Goal: Transaction & Acquisition: Purchase product/service

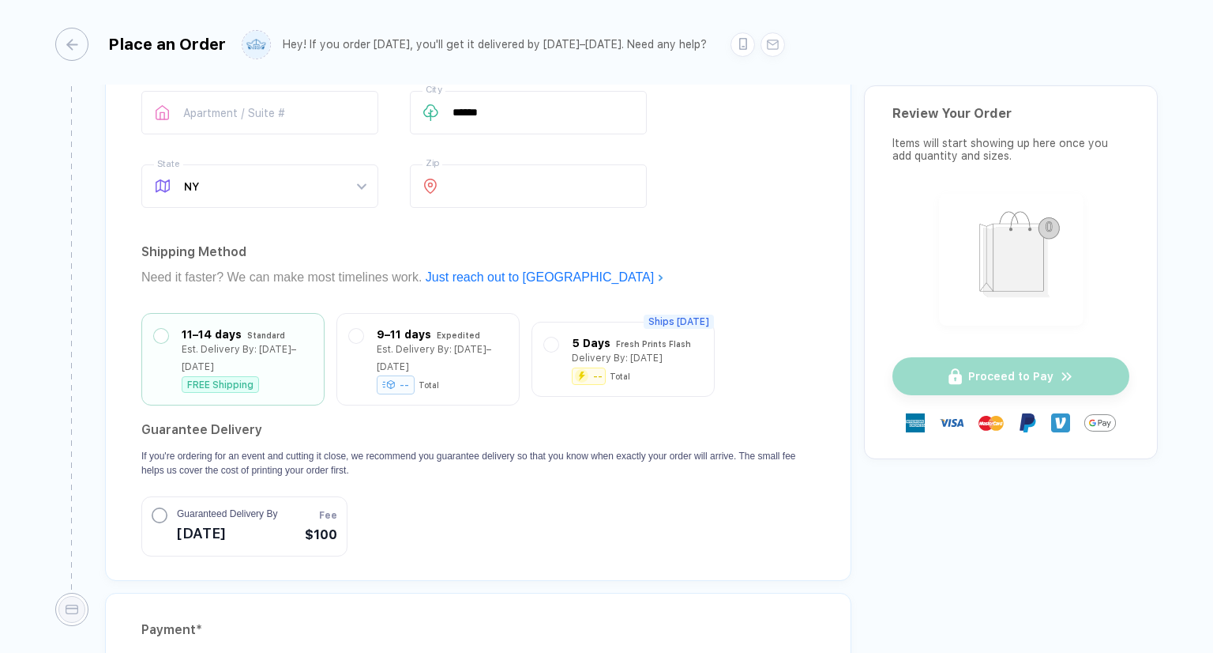
scroll to position [1106, 0]
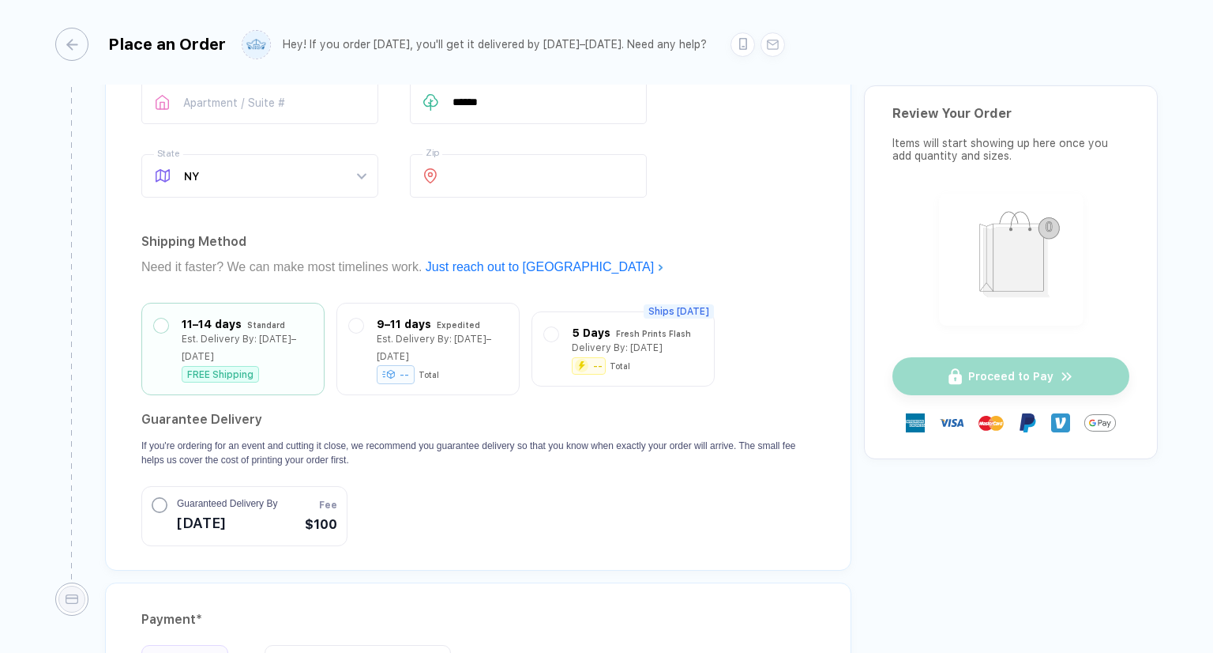
click at [648, 502] on section "Guarantee Delivery If you're ordering for an event and cutting it close, we rec…" at bounding box center [478, 476] width 674 height 139
click at [224, 509] on span "[DATE]" at bounding box center [227, 521] width 100 height 25
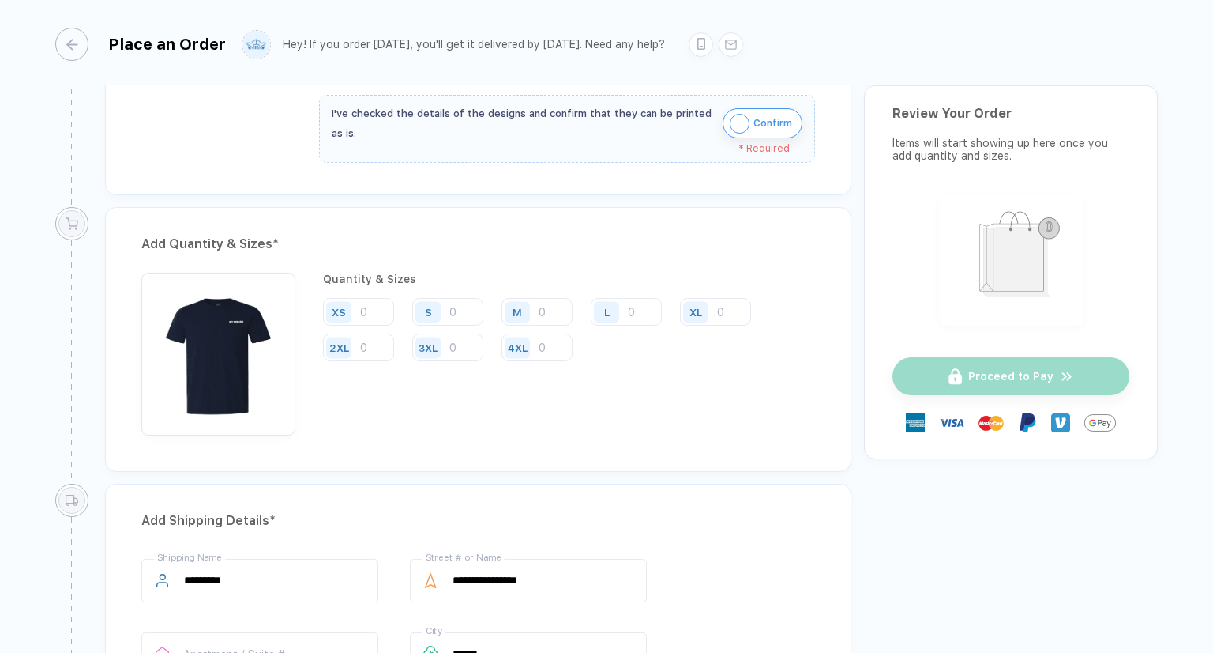
scroll to position [553, 0]
click at [472, 325] on div "S" at bounding box center [453, 313] width 83 height 29
click at [471, 311] on input "number" at bounding box center [447, 313] width 71 height 28
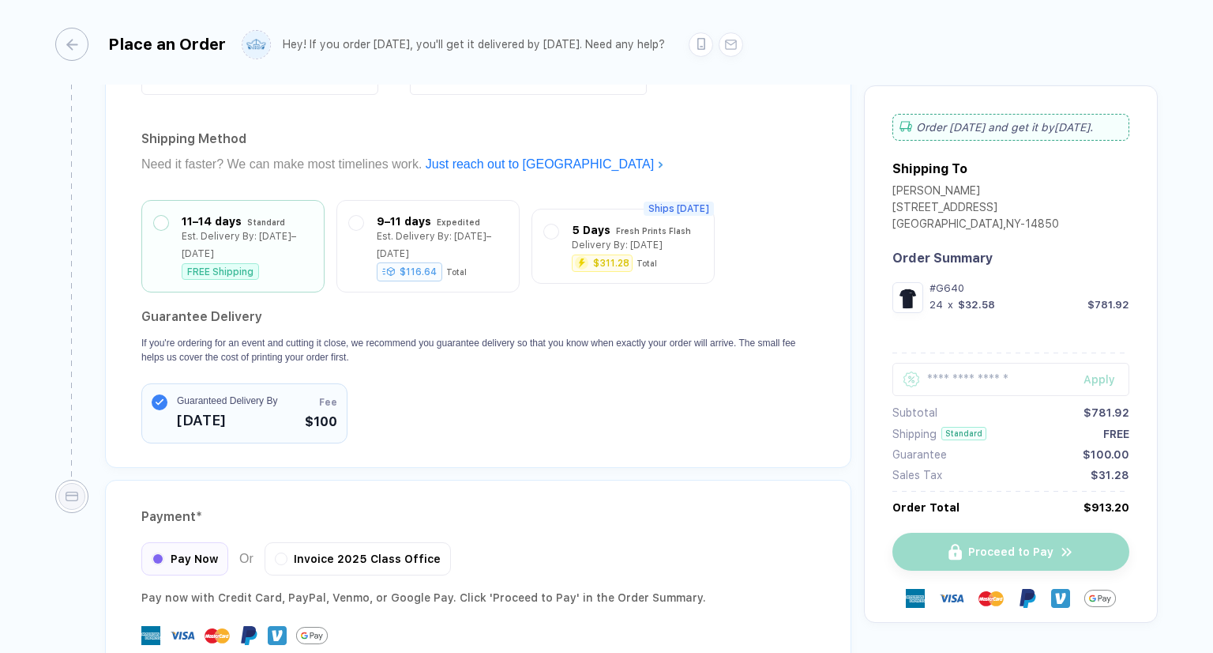
scroll to position [1304, 0]
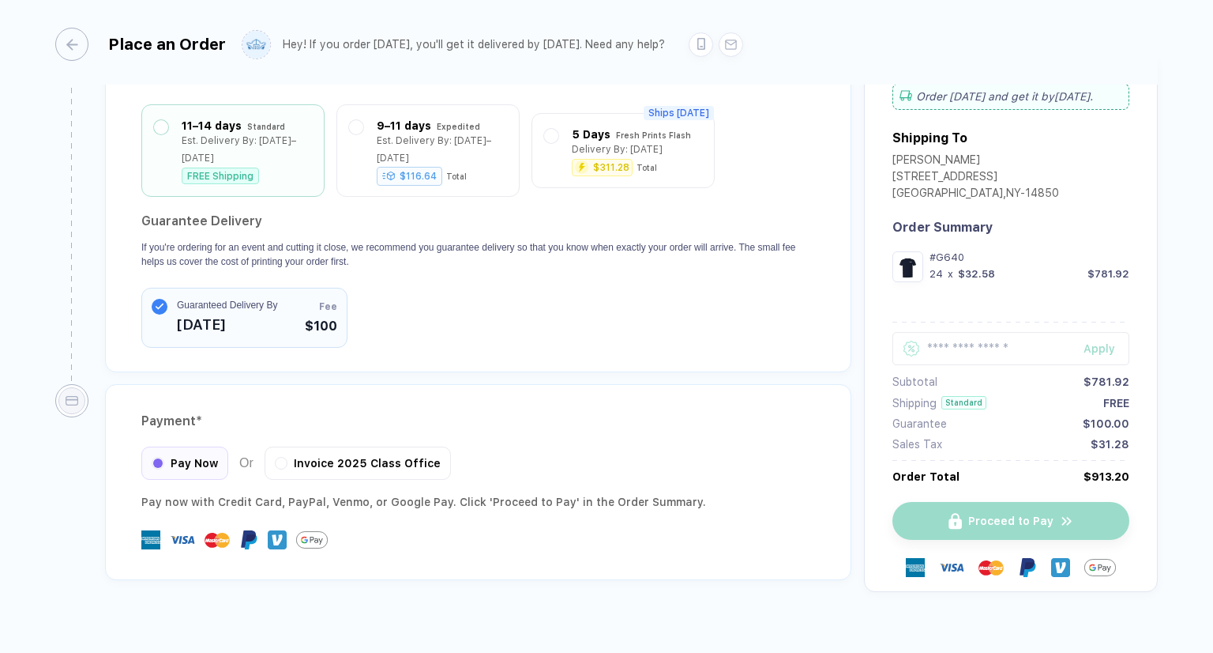
type input "24"
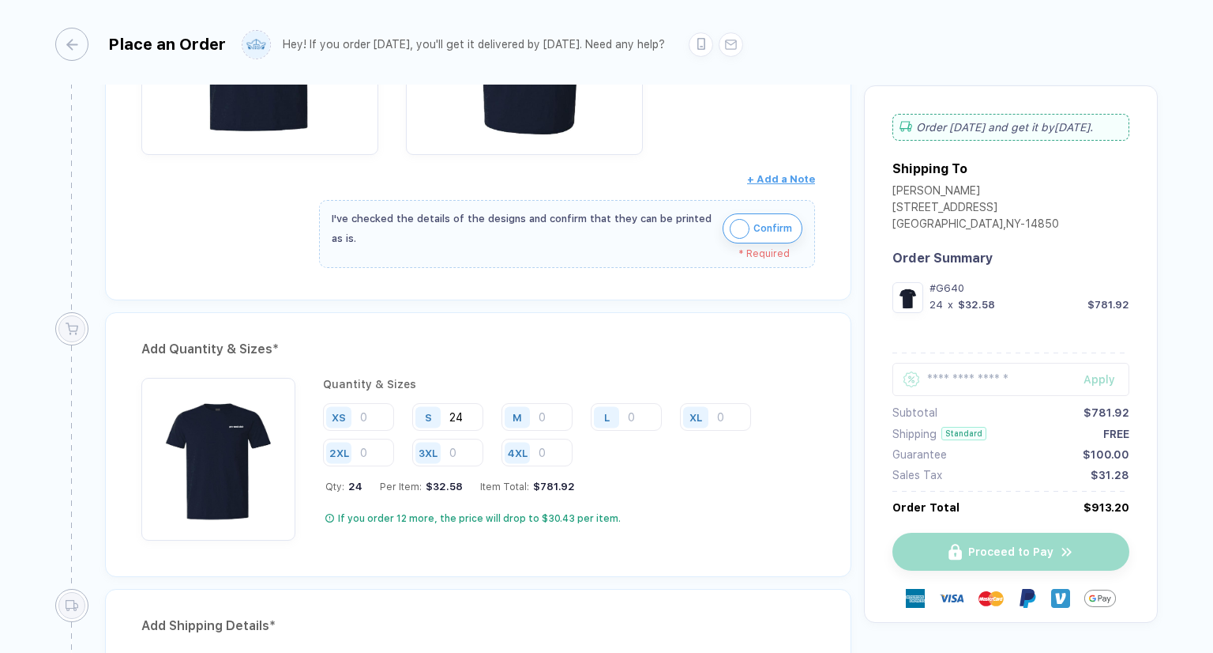
scroll to position [356, 0]
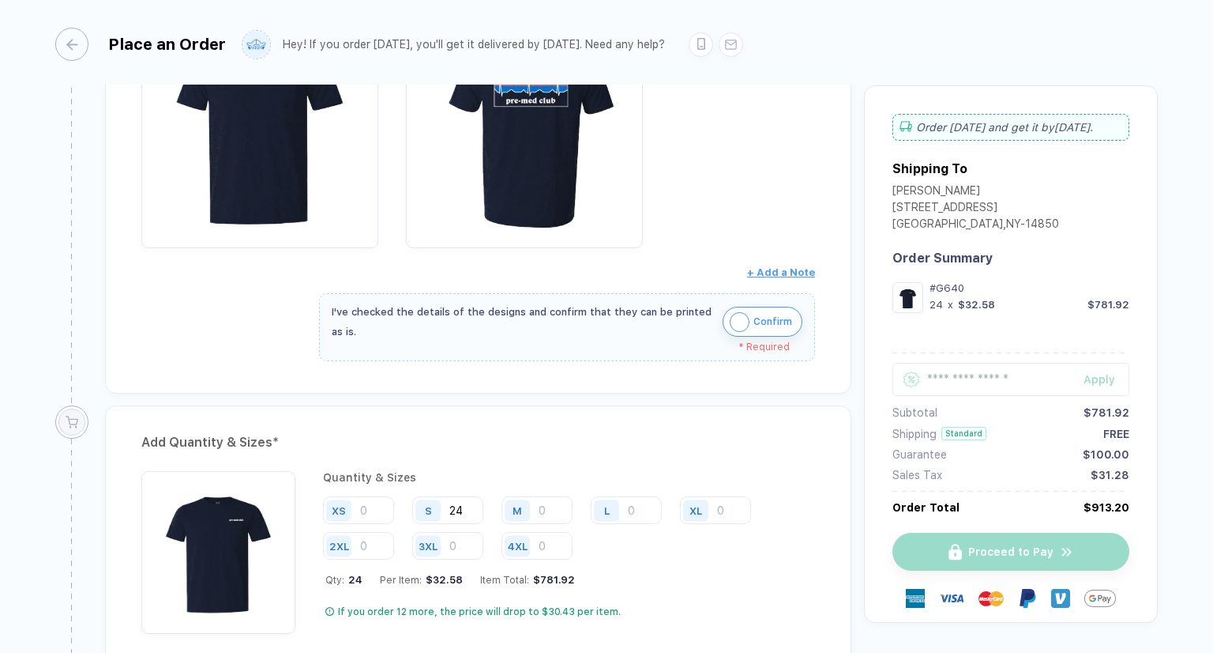
drag, startPoint x: 740, startPoint y: 320, endPoint x: 724, endPoint y: 344, distance: 28.9
click at [740, 319] on img "button" at bounding box center [740, 322] width 20 height 20
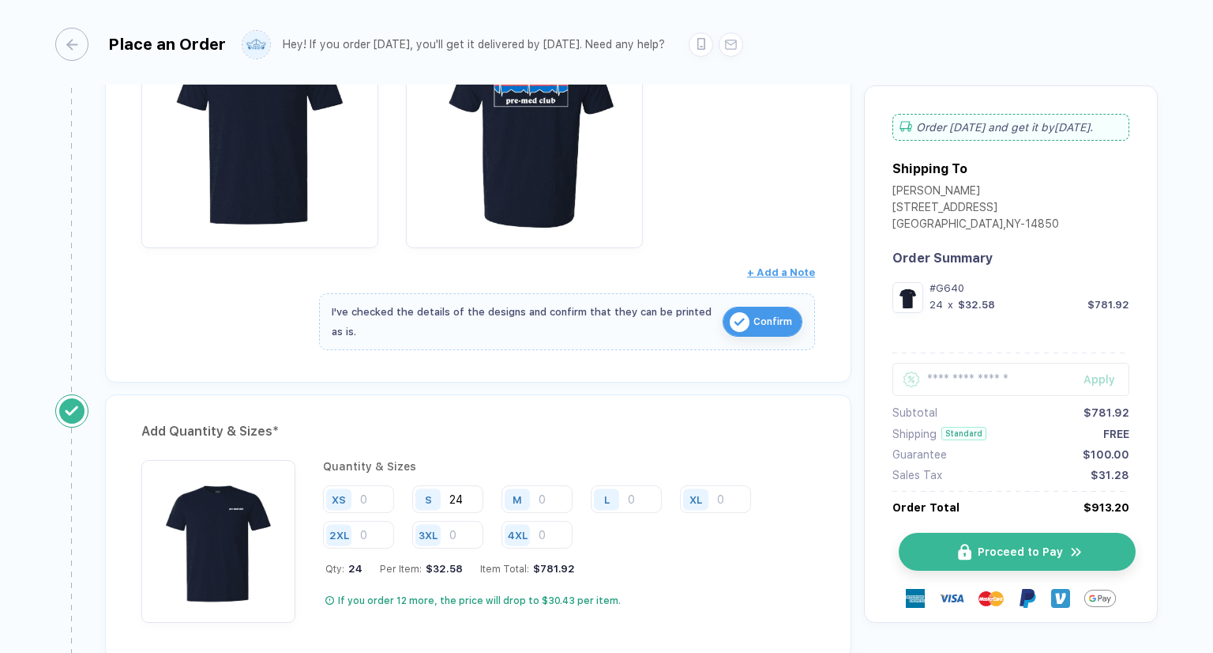
click at [947, 540] on button "Proceed to Pay" at bounding box center [1017, 551] width 237 height 38
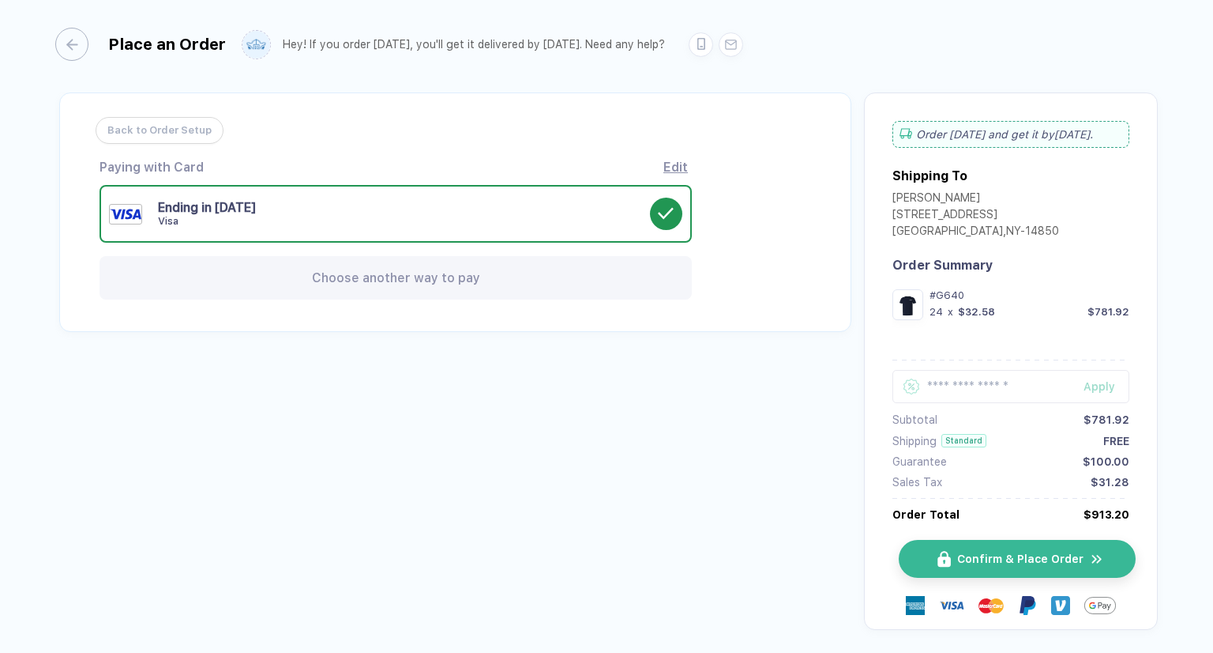
click at [1011, 571] on button "Confirm & Place Order" at bounding box center [1017, 559] width 237 height 38
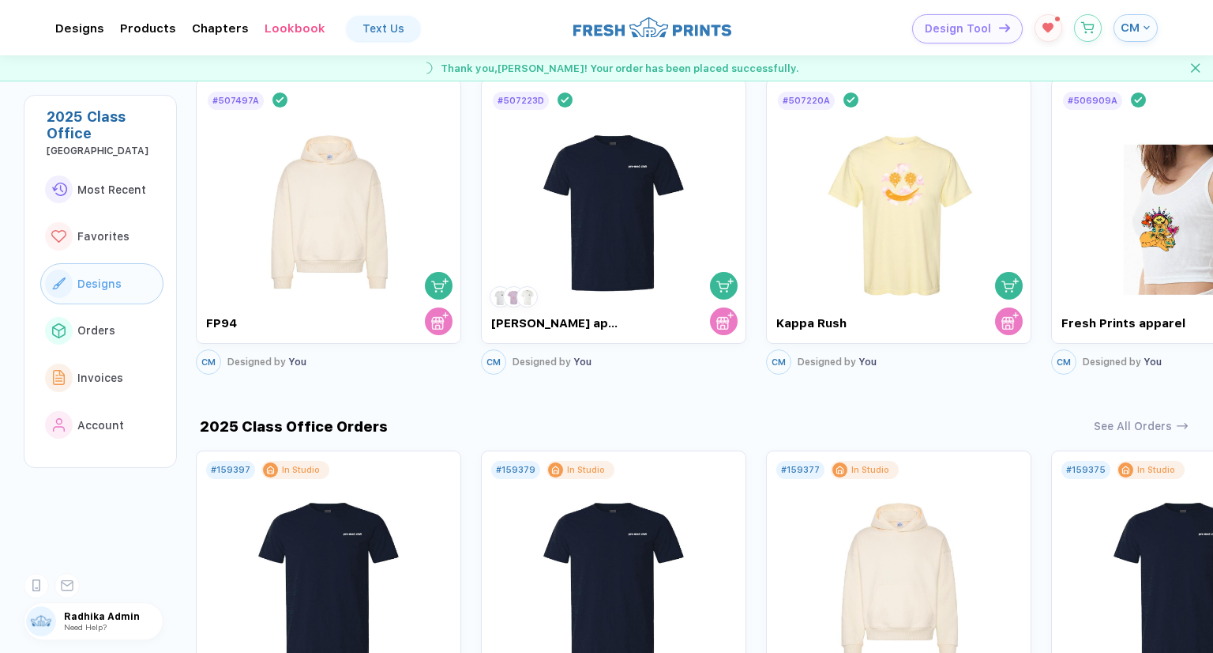
scroll to position [1027, 0]
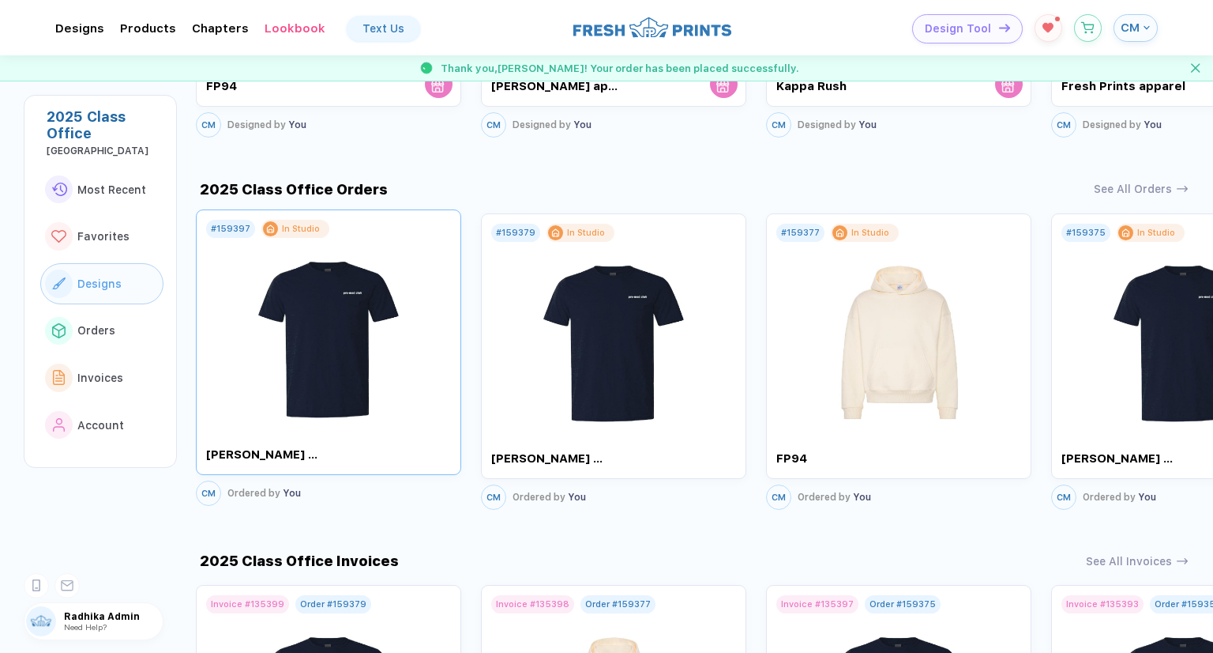
click at [338, 370] on img at bounding box center [329, 331] width 178 height 186
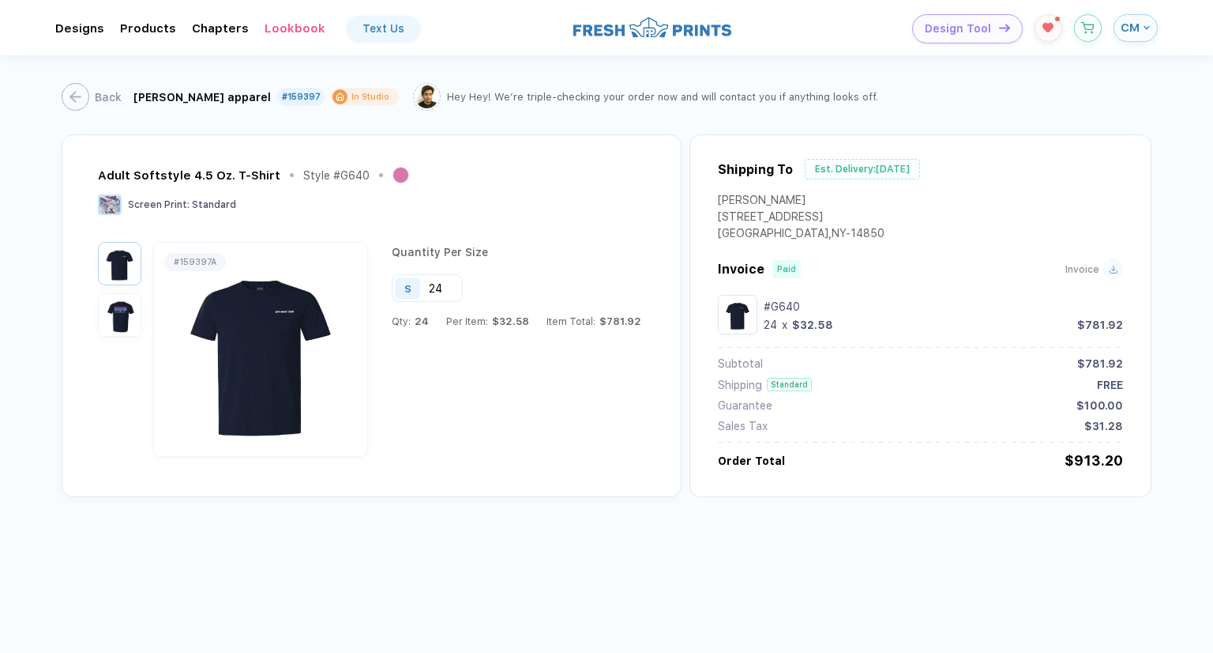
click at [431, 397] on div "Quantity Per Size S 24 Qty: 24 Per Item: $32.58 Item Total: $781.92" at bounding box center [513, 349] width 258 height 215
click at [66, 92] on icon "button" at bounding box center [64, 96] width 5 height 9
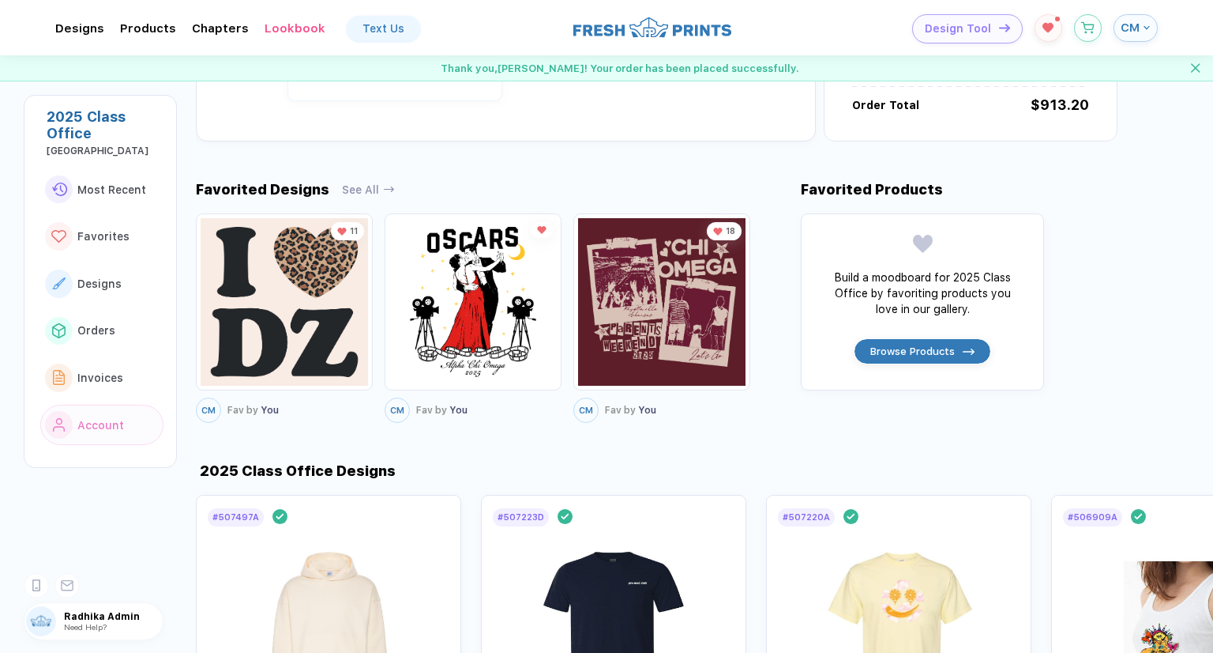
scroll to position [553, 0]
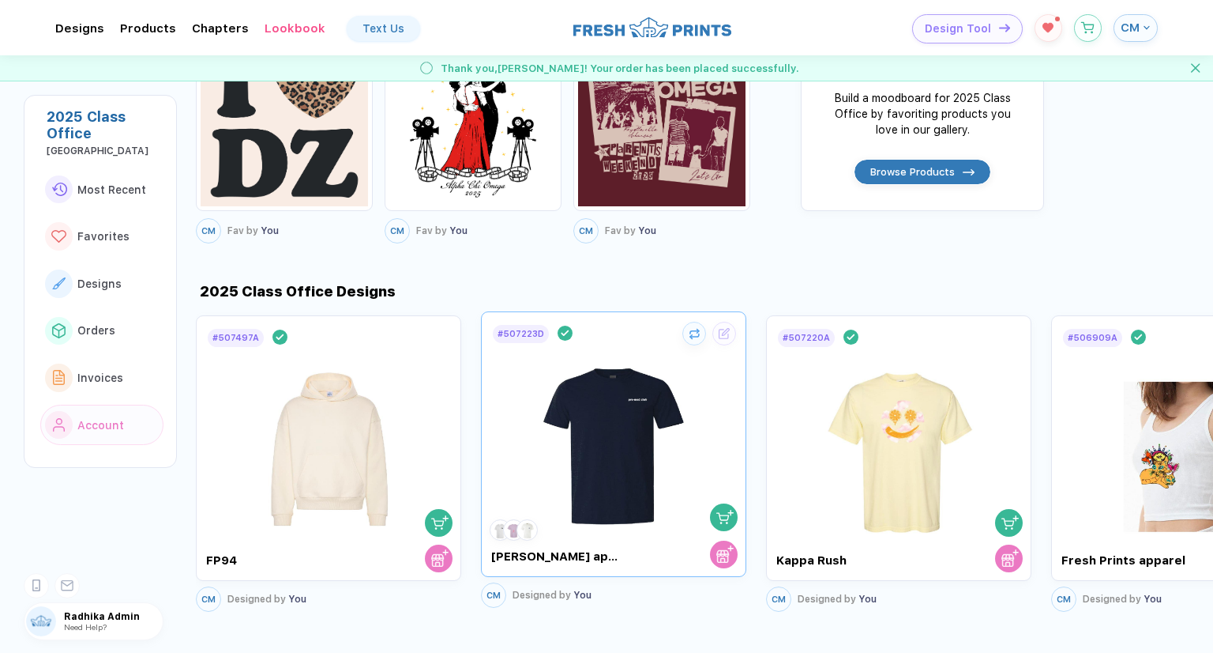
click at [723, 509] on img "button" at bounding box center [724, 516] width 17 height 17
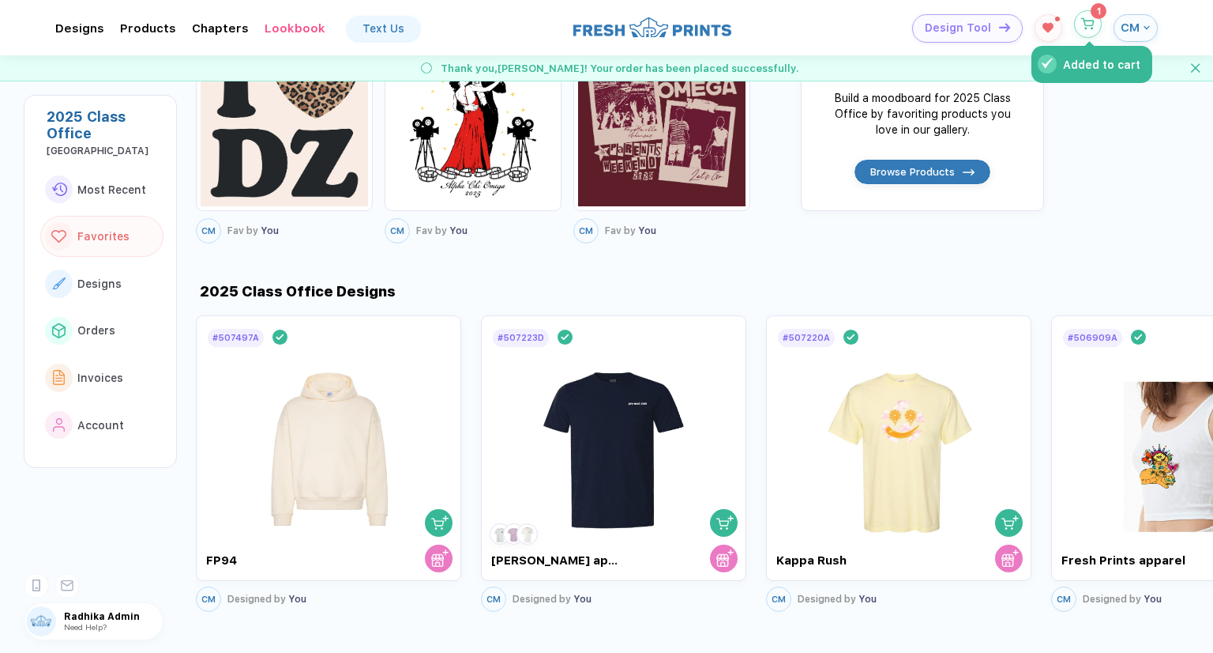
click at [1089, 36] on button "Added to cart" at bounding box center [1088, 24] width 28 height 28
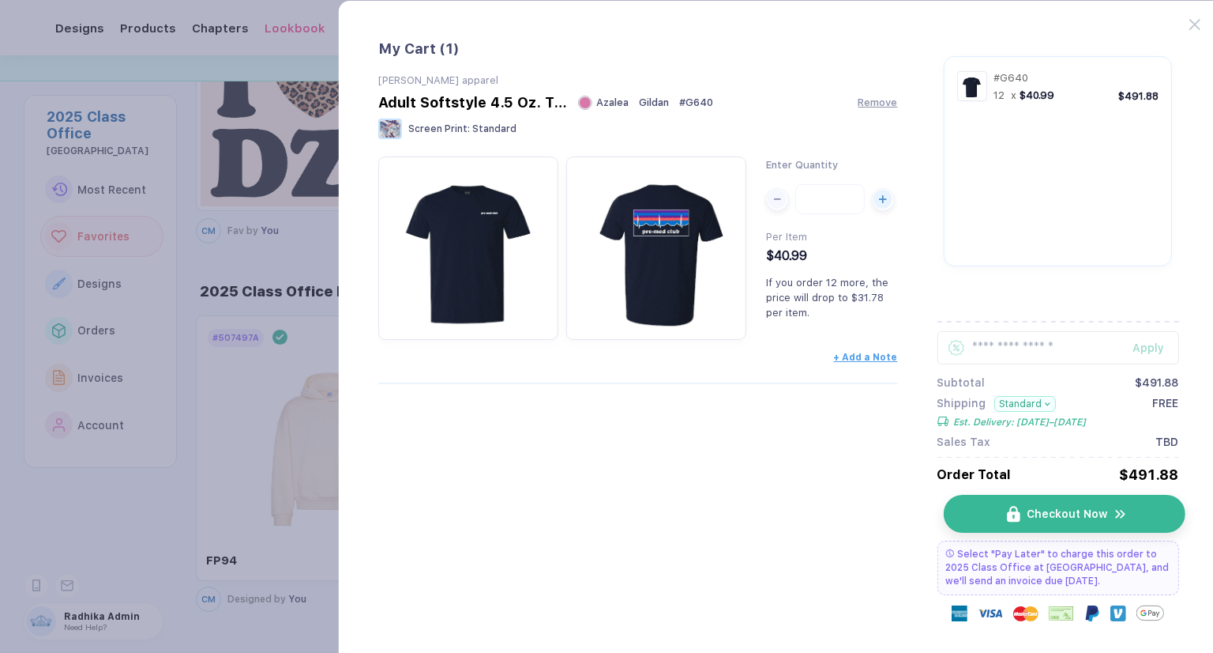
click at [1036, 512] on span "Checkout Now" at bounding box center [1067, 513] width 81 height 13
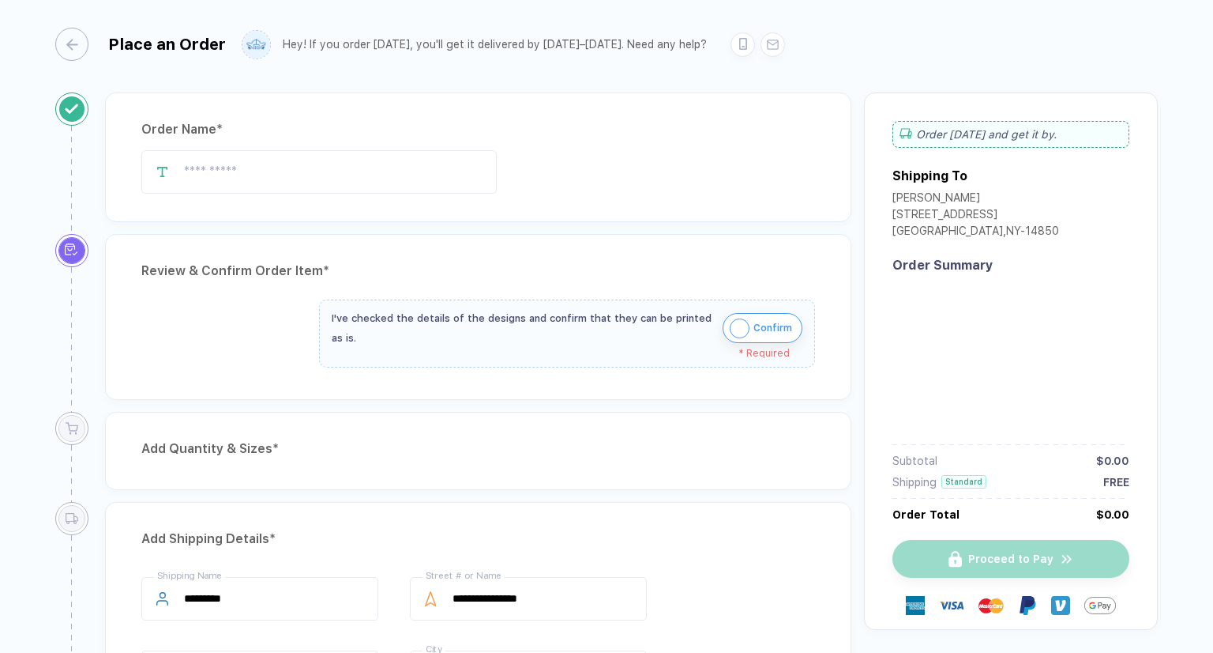
type input "**********"
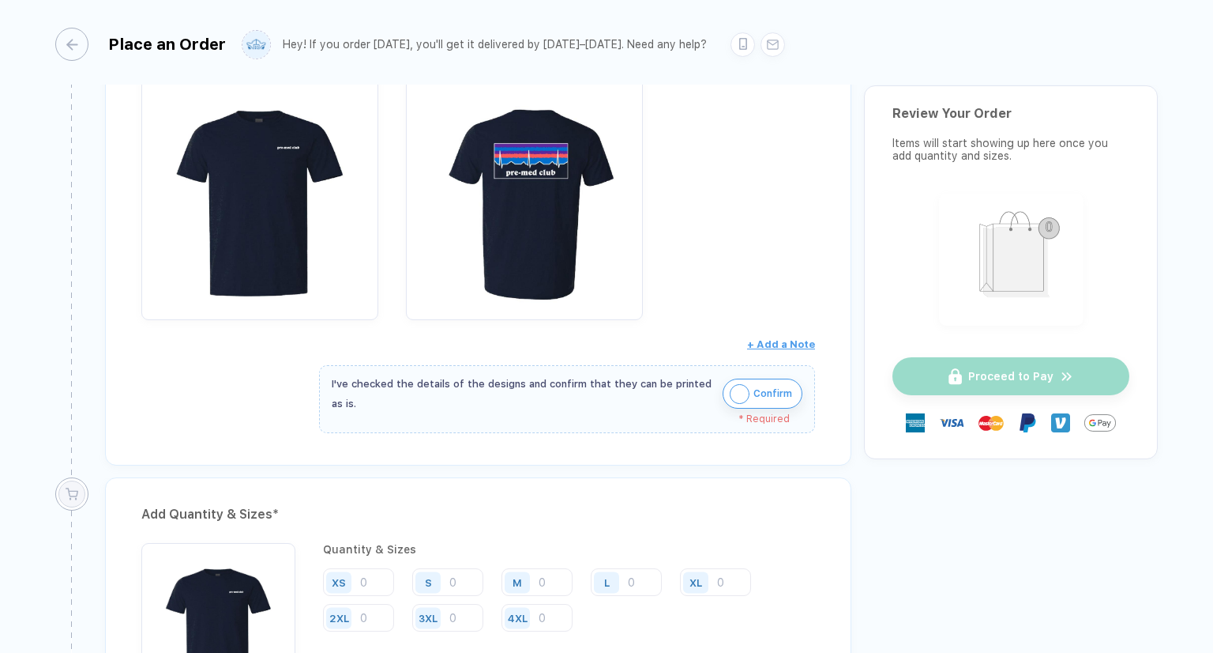
scroll to position [474, 0]
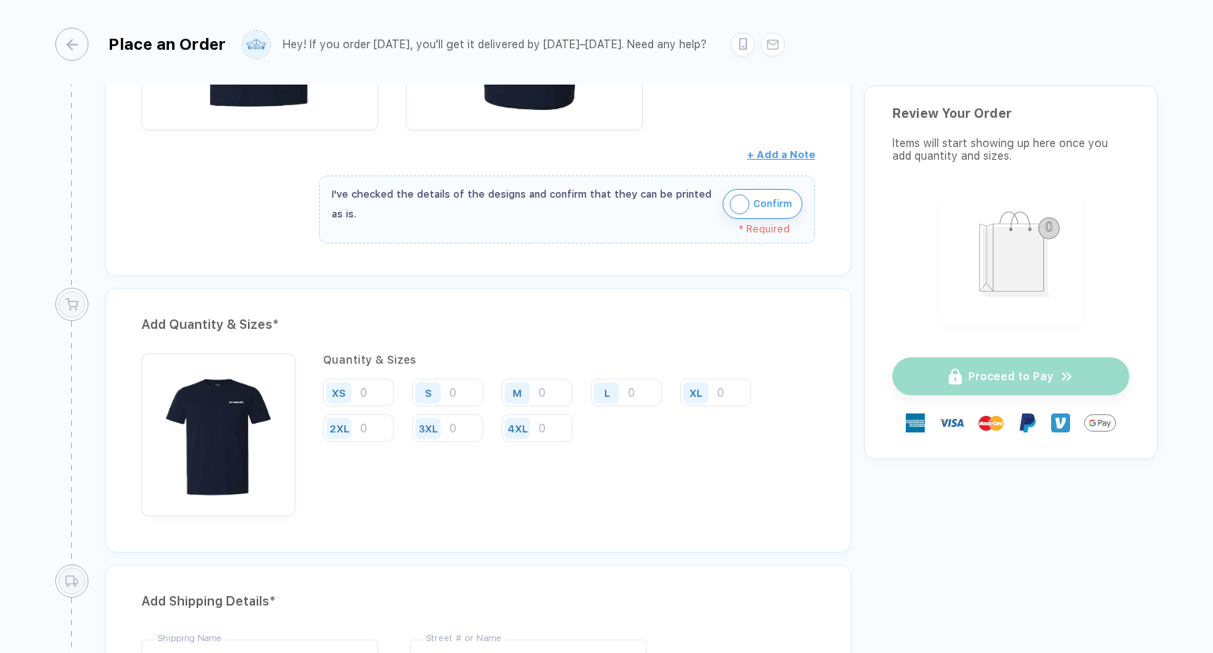
click at [735, 209] on img "button" at bounding box center [740, 204] width 20 height 20
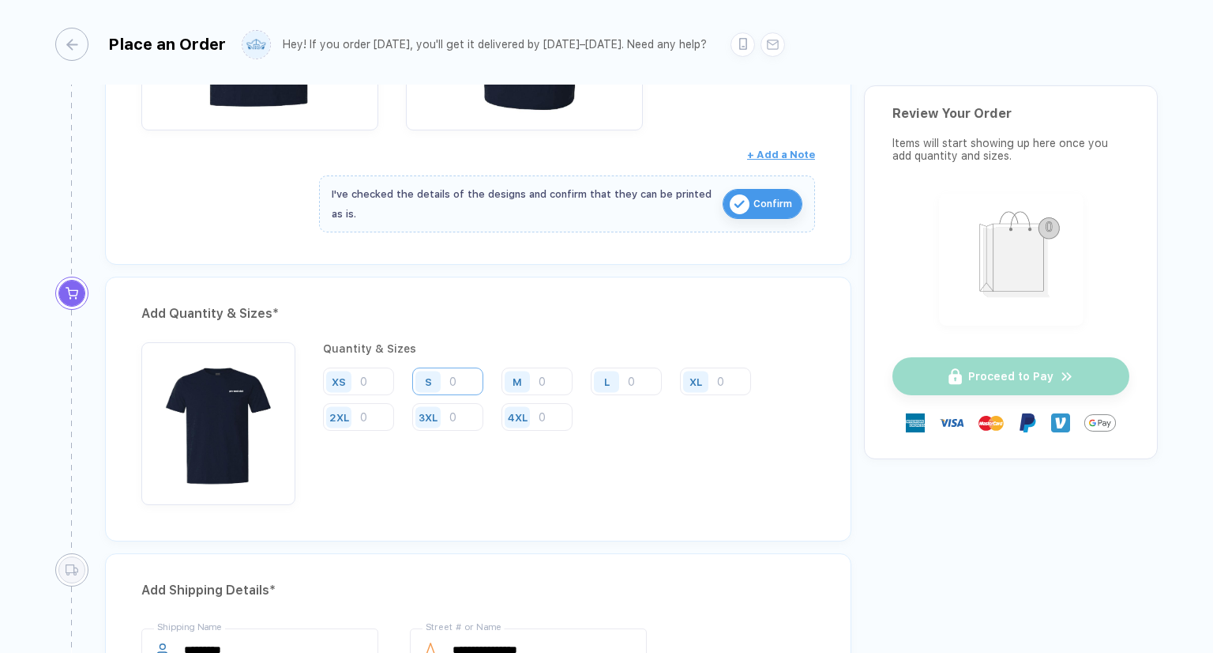
click at [458, 367] on input "number" at bounding box center [447, 381] width 71 height 28
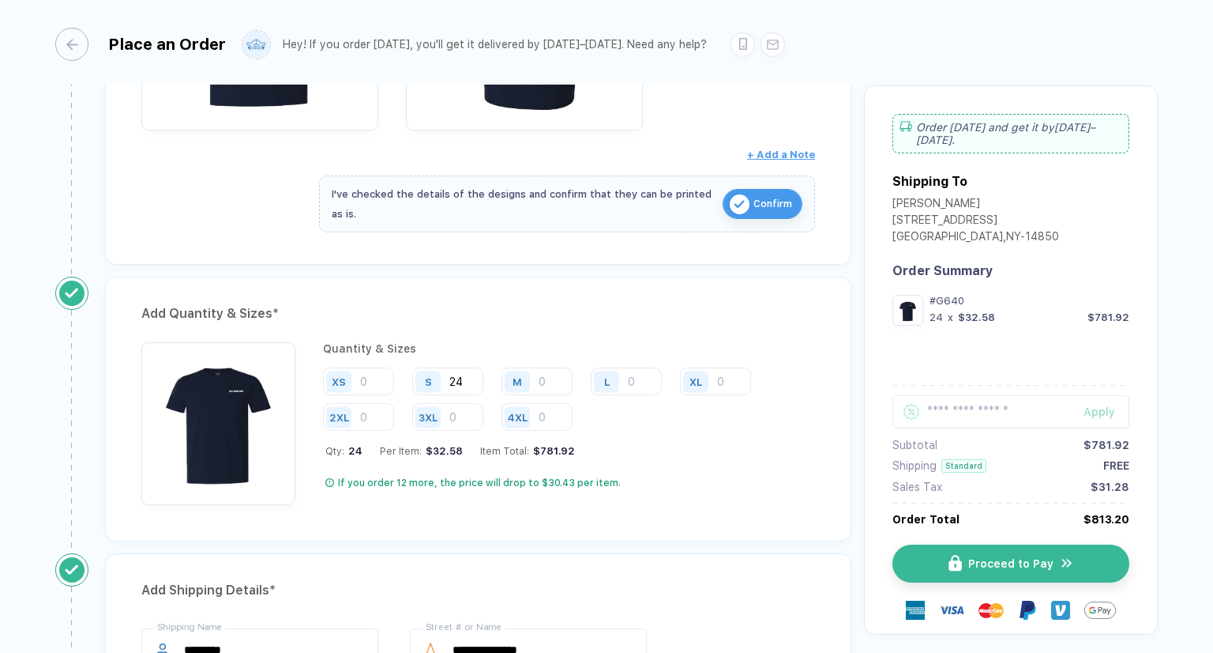
type input "24"
click at [666, 455] on div "Quantity & Sizes XS S 24 M L XL 2XL 3XL 4XL Qty: 24 Per Item: $32.58 Item Total…" at bounding box center [569, 423] width 492 height 163
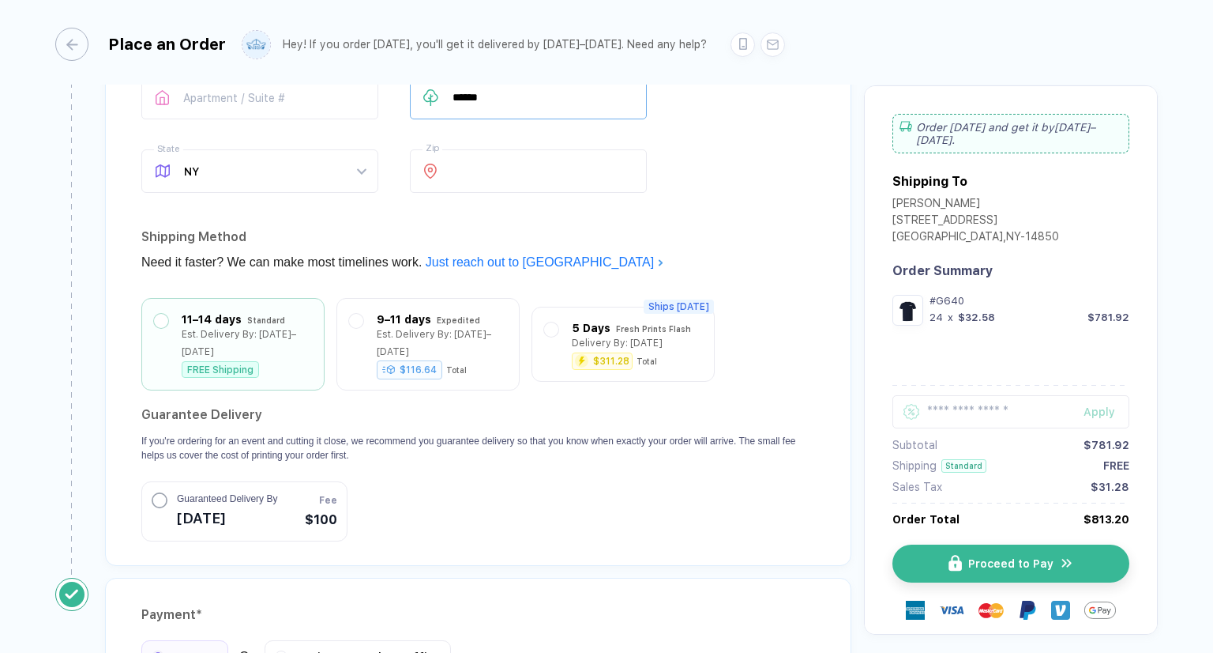
scroll to position [1106, 0]
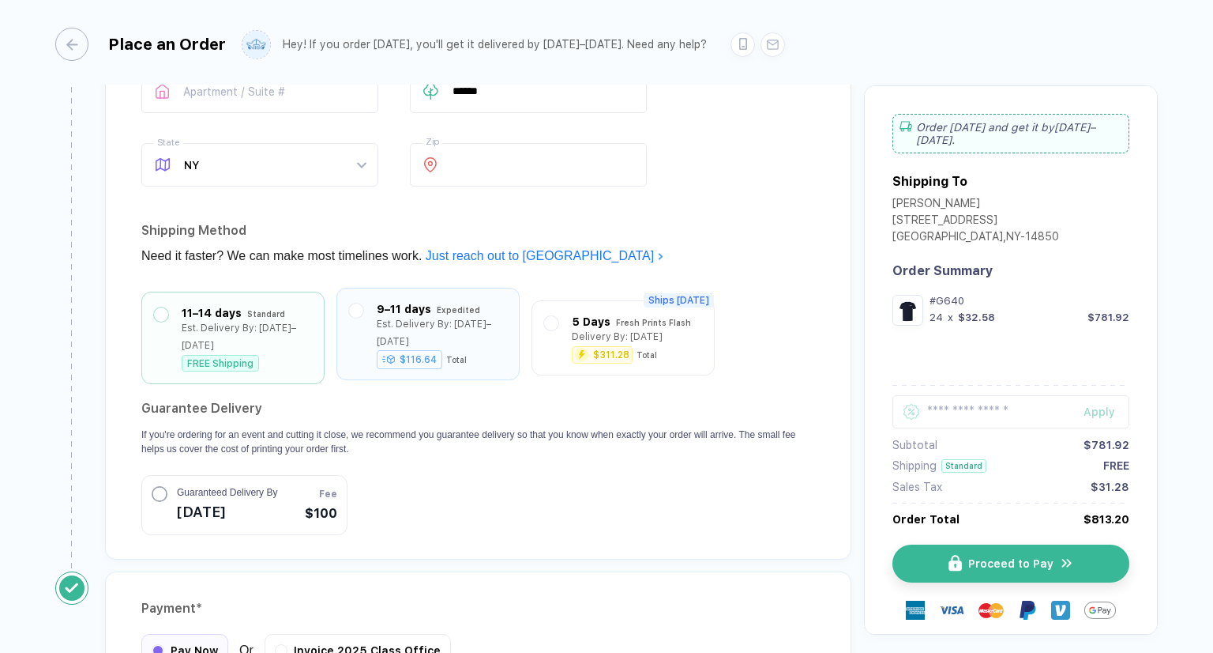
click at [417, 350] on div "$116.64" at bounding box center [410, 359] width 66 height 19
click at [280, 473] on button "Guaranteed Delivery By [DATE] Fee $100" at bounding box center [244, 503] width 206 height 60
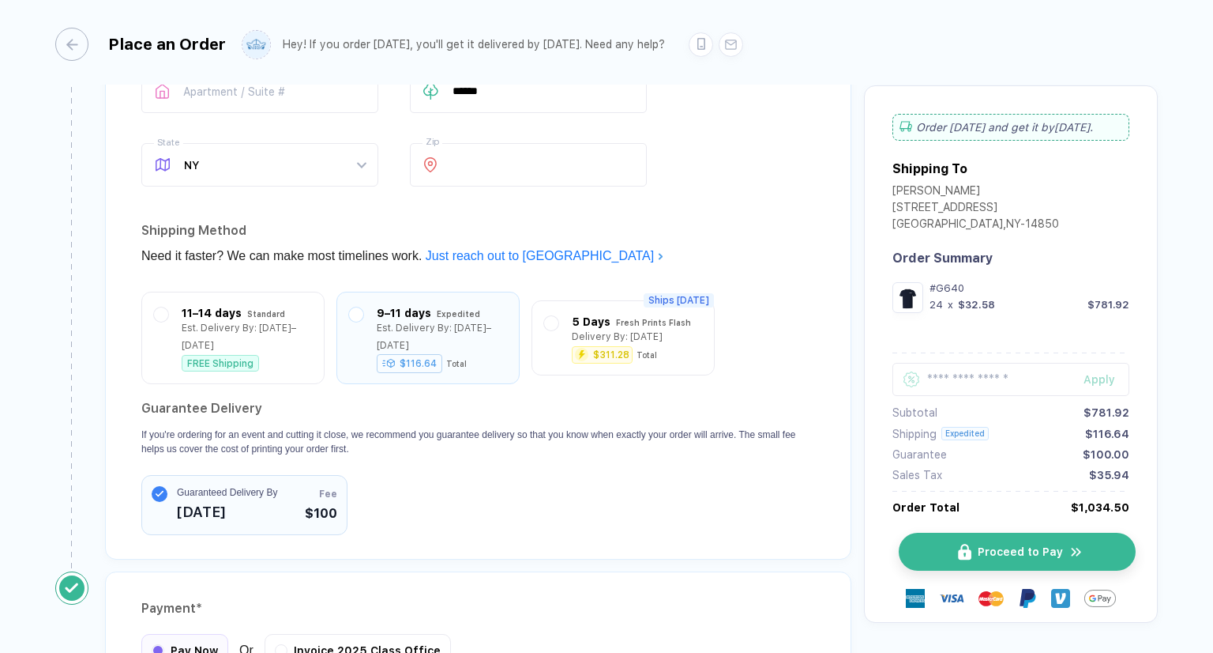
click at [1011, 554] on span "Proceed to Pay" at bounding box center [1020, 551] width 85 height 13
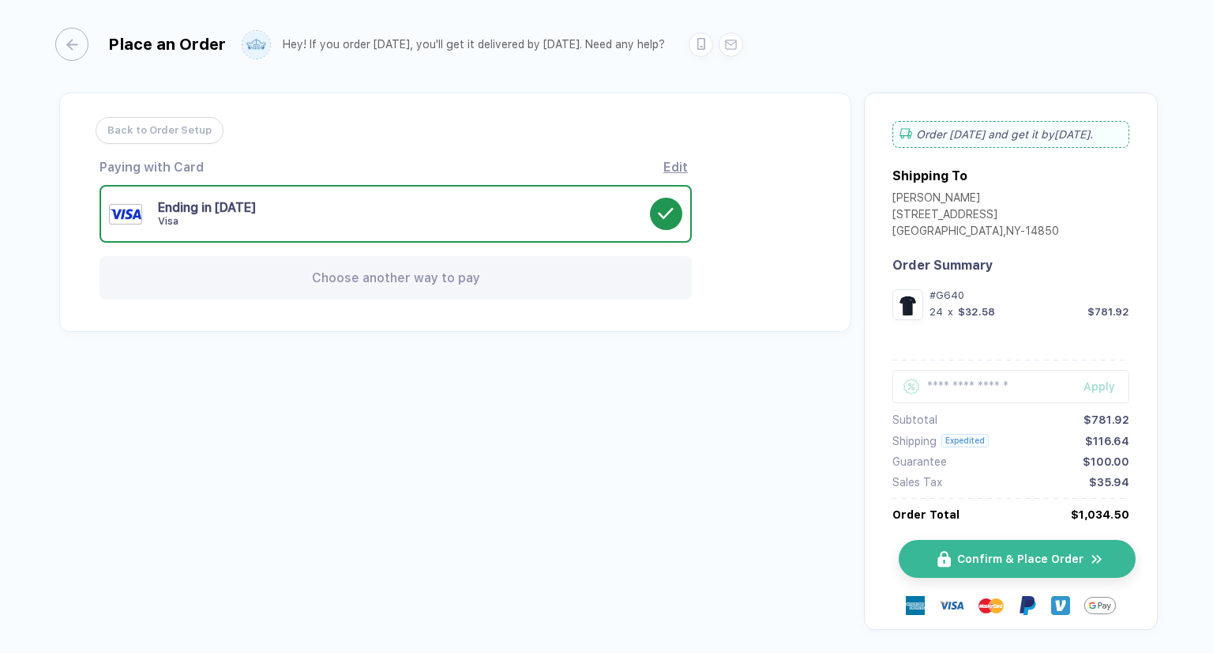
click at [989, 565] on span "Confirm & Place Order" at bounding box center [1020, 558] width 126 height 13
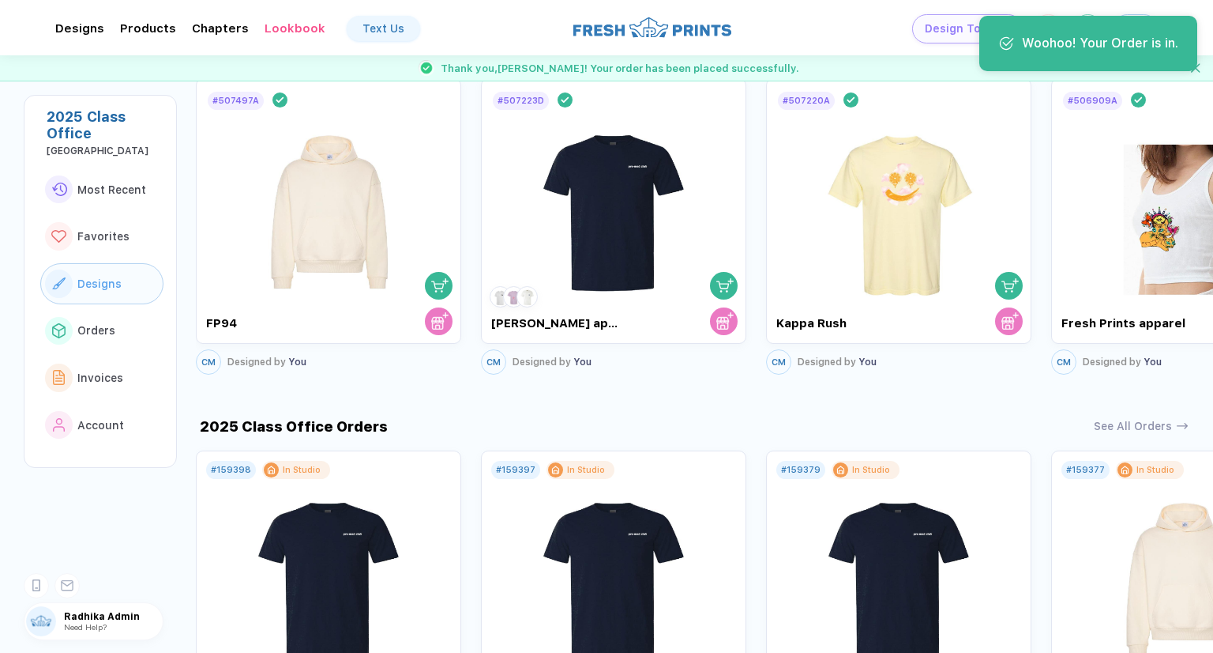
scroll to position [1106, 0]
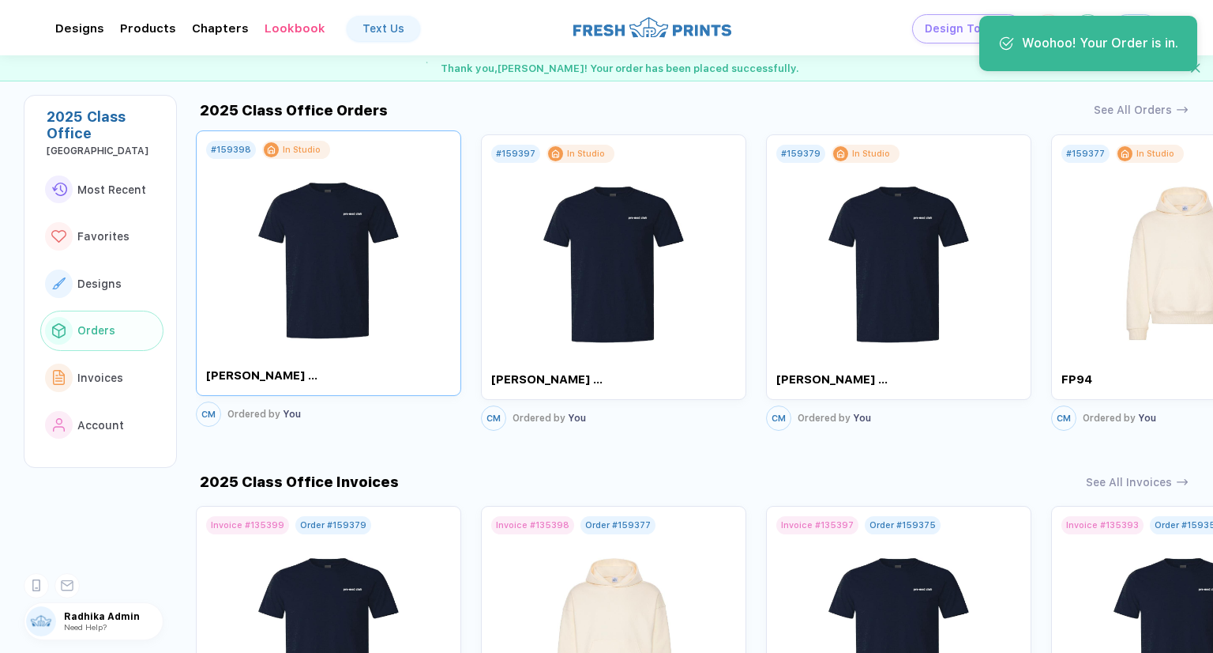
click at [280, 301] on img at bounding box center [329, 252] width 178 height 186
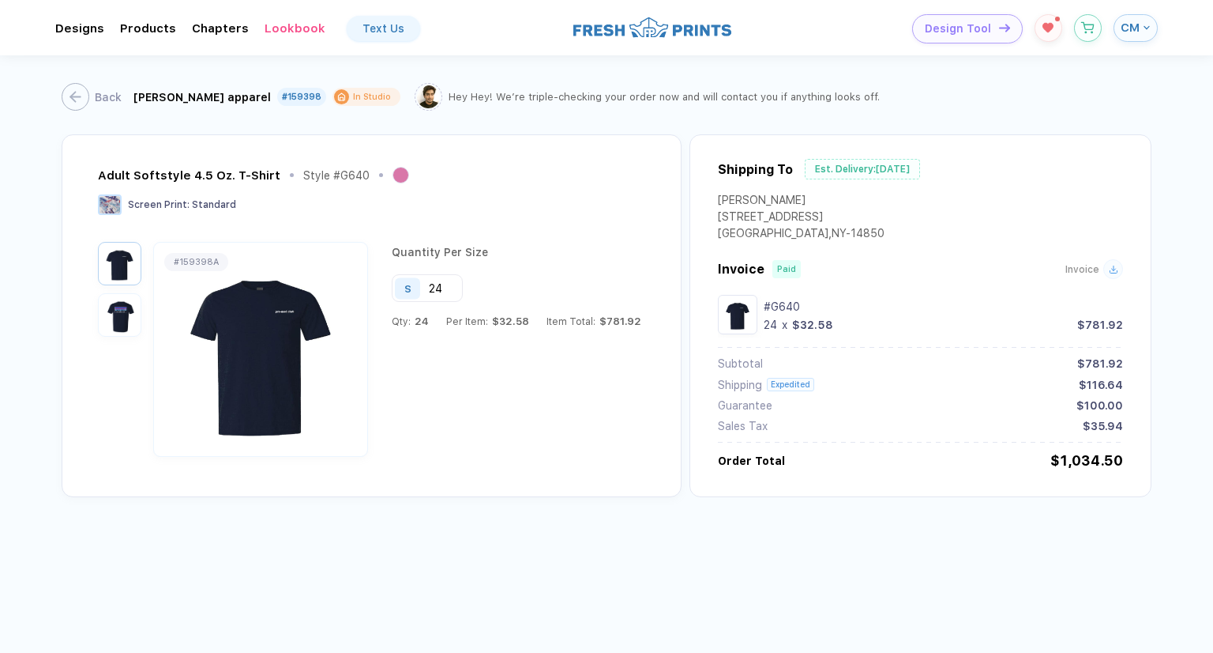
click at [692, 478] on div "Shipping To Est. Delivery: [DATE] Charlie M [STREET_ADDRESS] Invoice Paid Invoi…" at bounding box center [921, 315] width 462 height 363
